Goal: Task Accomplishment & Management: Use online tool/utility

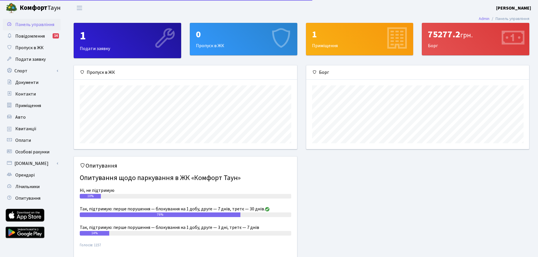
scroll to position [84, 223]
click at [25, 73] on link "Спорт" at bounding box center [32, 71] width 58 height 12
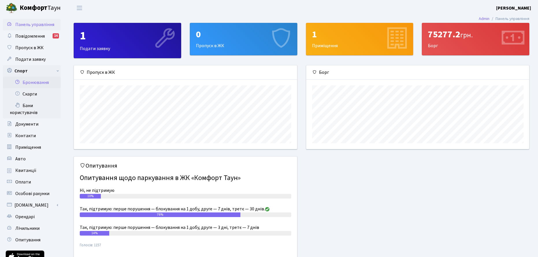
click at [32, 80] on link "Бронювання" at bounding box center [32, 83] width 58 height 12
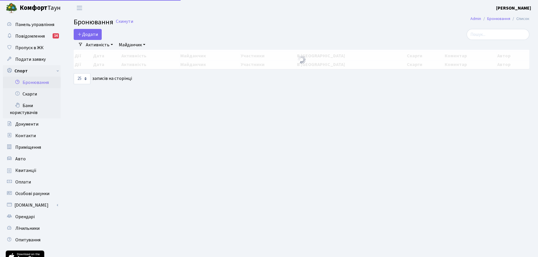
select select "25"
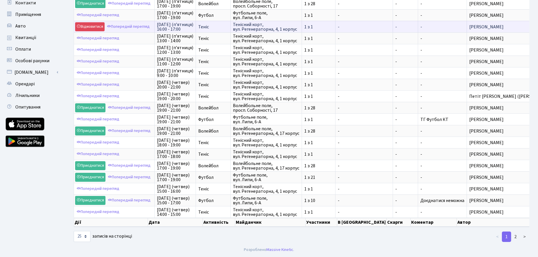
scroll to position [137, 0]
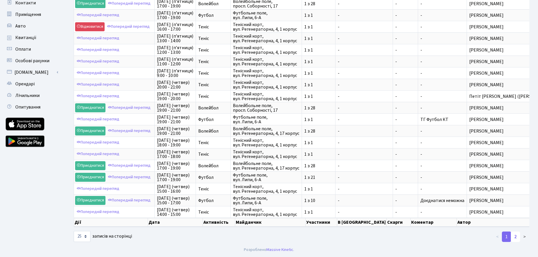
click at [516, 236] on link "2" at bounding box center [515, 236] width 9 height 10
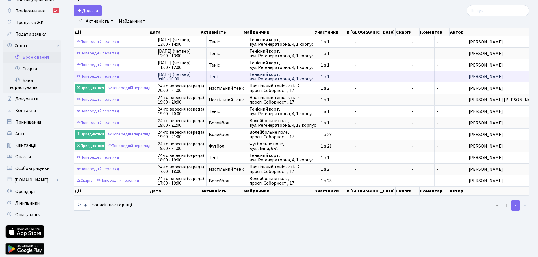
scroll to position [0, 0]
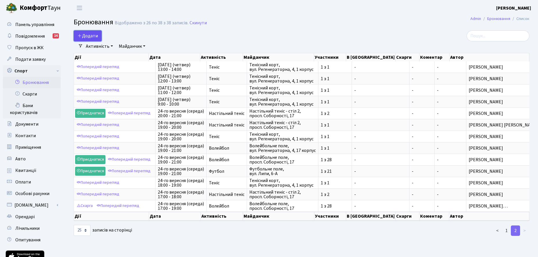
click at [89, 36] on button "Додати" at bounding box center [88, 35] width 28 height 11
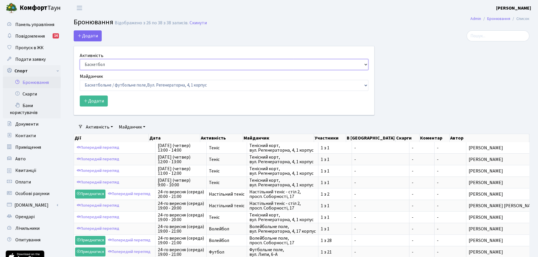
click at [101, 62] on select "Баскетбол Волейбол Йога Катання на роликах Настільний теніс Теніс Футбол Фітнес" at bounding box center [224, 64] width 289 height 11
select select "1"
click at [80, 59] on select "Баскетбол Волейбол Йога Катання на роликах Настільний теніс Теніс Футбол Фітнес" at bounding box center [224, 64] width 289 height 11
click at [101, 82] on select "Баскетбольне / футбольне поле, Вул. Регенераторна, 4, 1 корпус Баскетбольне пол…" at bounding box center [224, 85] width 289 height 11
select select "1"
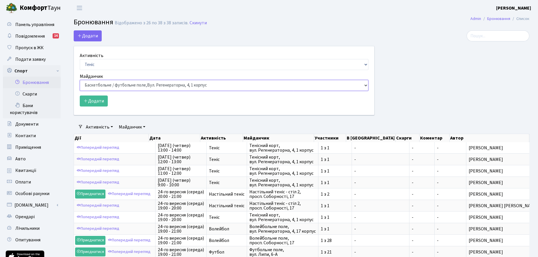
click at [80, 80] on select "Баскетбольне / футбольне поле, Вул. Регенераторна, 4, 1 корпус Баскетбольне пол…" at bounding box center [224, 85] width 289 height 11
click at [96, 105] on button "Додати" at bounding box center [94, 100] width 28 height 11
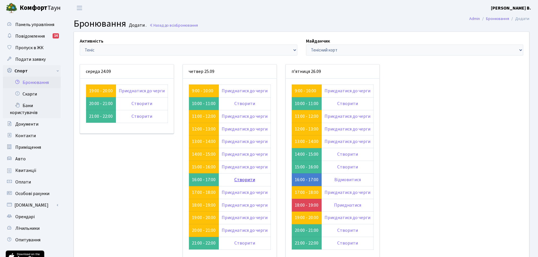
click at [244, 178] on link "Створити" at bounding box center [244, 179] width 21 height 6
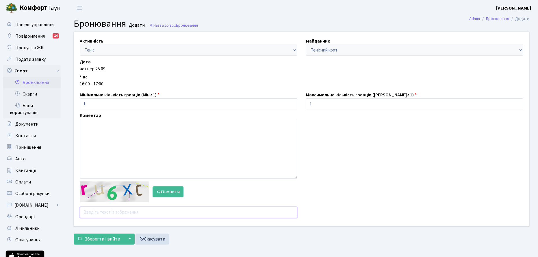
click at [108, 212] on input "text" at bounding box center [189, 212] width 218 height 11
type input "h7zrd"
click at [74, 233] on button "Зберегти і вийти" at bounding box center [99, 238] width 50 height 11
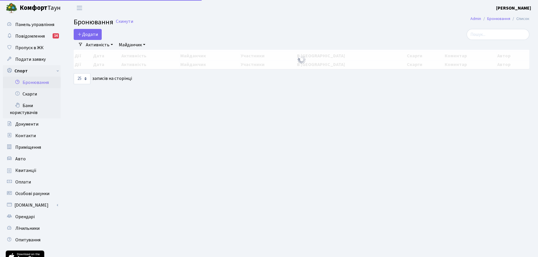
select select "25"
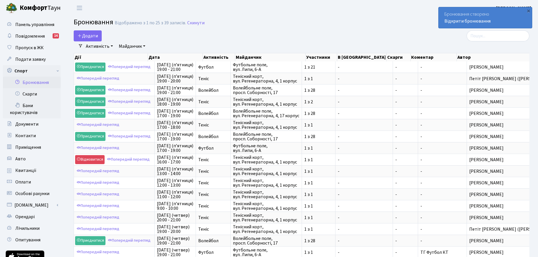
click at [217, 47] on div "Активність - Баскетбол Волейбол Йога Катання на роликах Настільний теніс [PERSO…" at bounding box center [304, 46] width 442 height 10
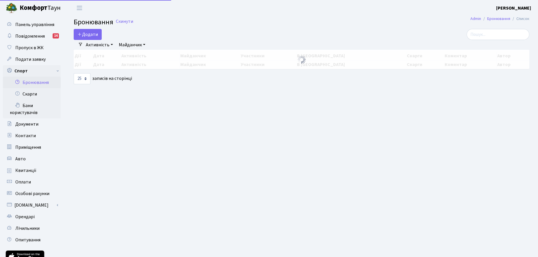
select select "25"
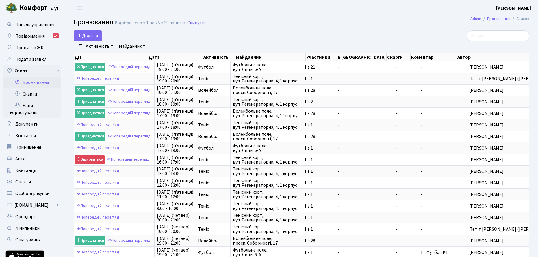
scroll to position [0, 5]
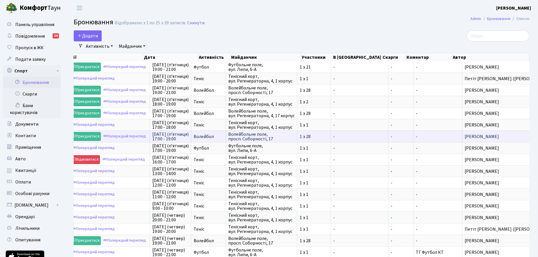
drag, startPoint x: 470, startPoint y: 137, endPoint x: 522, endPoint y: 136, distance: 52.6
click at [525, 136] on span "[PERSON_NAME]" at bounding box center [509, 136] width 89 height 5
click at [128, 135] on link "Попередній перегляд" at bounding box center [125, 136] width 46 height 9
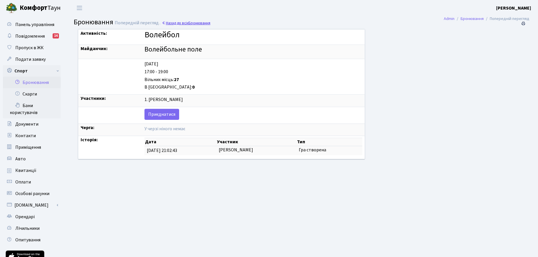
click at [185, 22] on link "Назад до всіх Бронювання" at bounding box center [186, 22] width 49 height 5
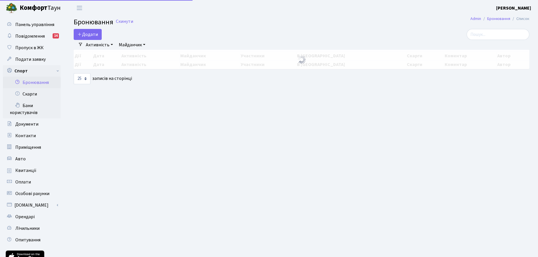
select select "25"
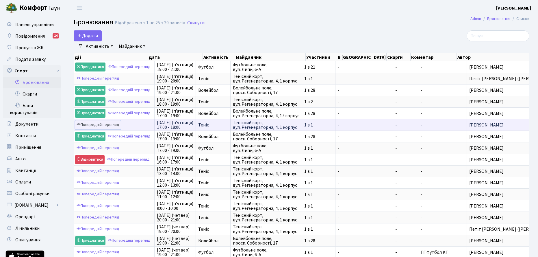
click at [108, 124] on link "Попередній перегляд" at bounding box center [98, 124] width 46 height 9
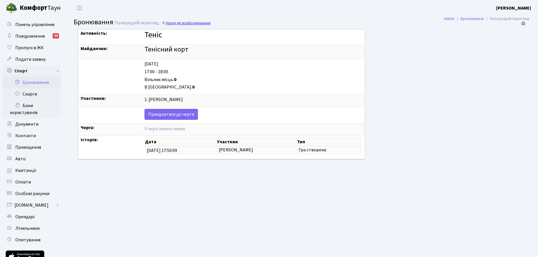
click at [184, 22] on link "Назад до всіх Бронювання" at bounding box center [186, 22] width 49 height 5
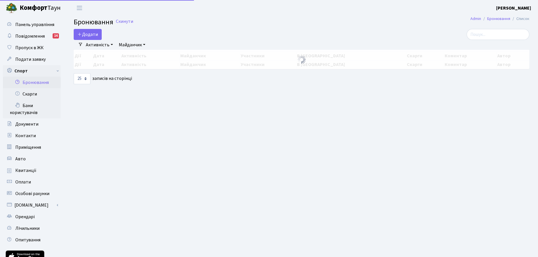
select select "25"
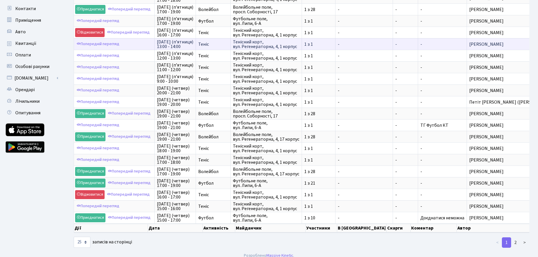
scroll to position [137, 0]
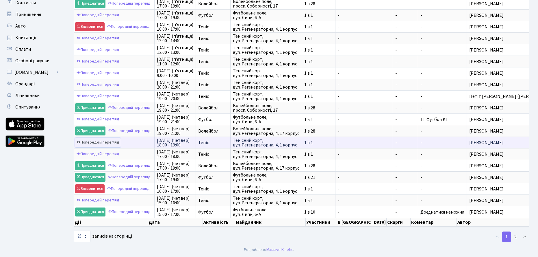
click at [114, 138] on link "Попередній перегляд" at bounding box center [98, 142] width 46 height 9
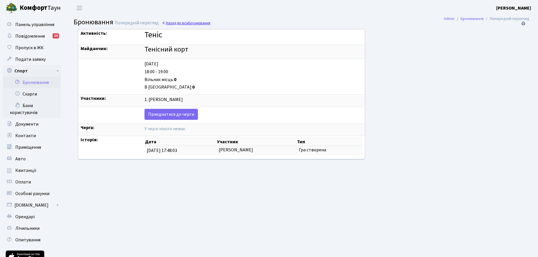
click at [190, 23] on span "Бронювання" at bounding box center [199, 22] width 22 height 5
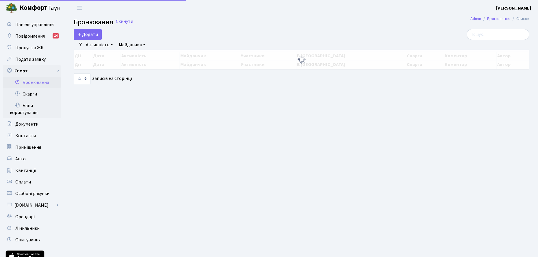
select select "25"
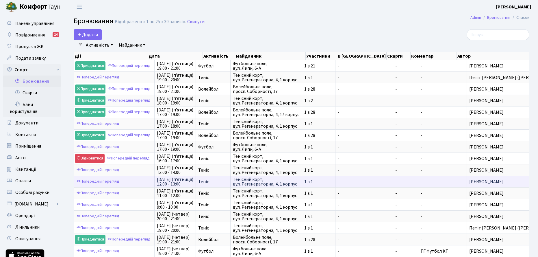
scroll to position [137, 0]
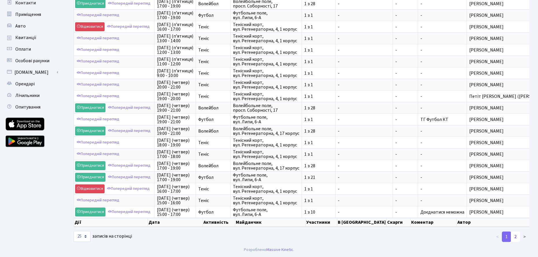
click at [515, 236] on link "2" at bounding box center [515, 236] width 9 height 10
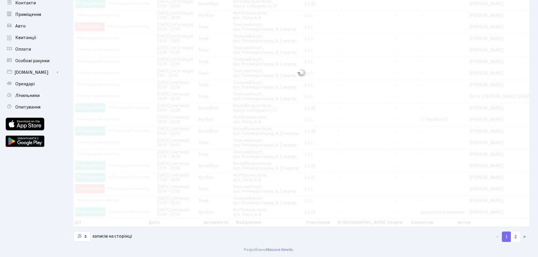
scroll to position [45, 0]
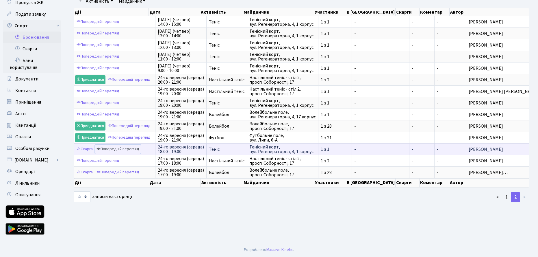
click at [115, 149] on link "Попередній перегляд" at bounding box center [118, 149] width 46 height 9
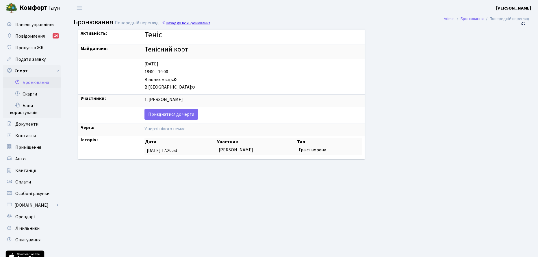
click at [180, 24] on link "Назад до всіх Бронювання" at bounding box center [186, 22] width 49 height 5
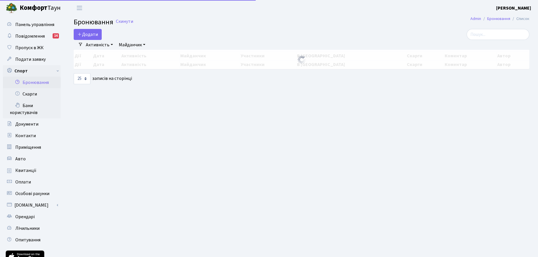
select select "25"
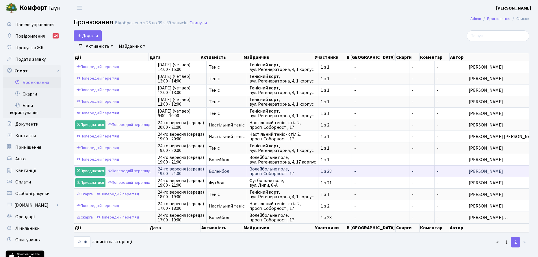
scroll to position [1, 0]
